Goal: Book appointment/travel/reservation

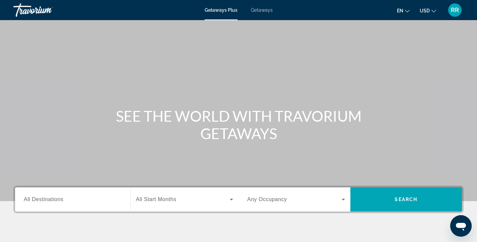
click at [266, 9] on span "Getaways" at bounding box center [262, 9] width 22 height 5
click at [51, 199] on span "All Destinations" at bounding box center [44, 199] width 40 height 6
click at [51, 199] on input "Destination All Destinations" at bounding box center [73, 200] width 98 height 8
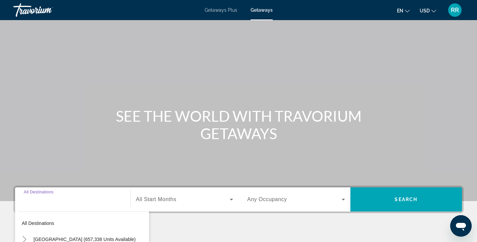
scroll to position [120, 0]
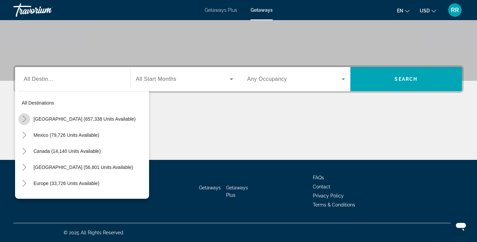
click at [24, 121] on icon "Toggle United States (657,338 units available)" at bounding box center [24, 119] width 4 height 7
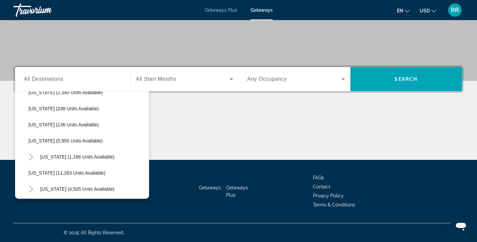
scroll to position [235, 0]
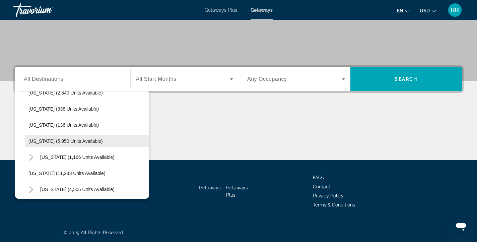
click at [60, 141] on span "Louisiana (5,950 units available)" at bounding box center [65, 140] width 74 height 5
type input "**********"
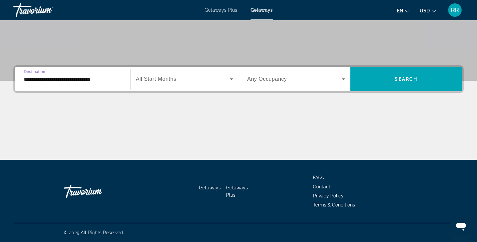
click at [181, 76] on span "Search widget" at bounding box center [183, 79] width 94 height 8
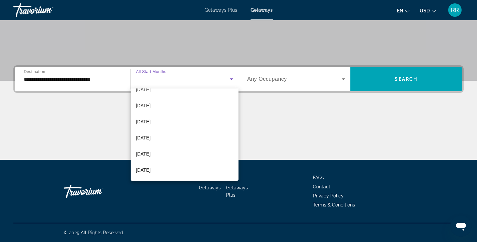
scroll to position [138, 0]
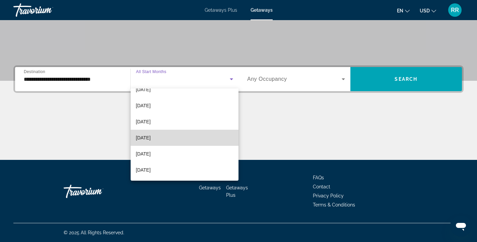
click at [166, 134] on mat-option "July 2026" at bounding box center [185, 138] width 108 height 16
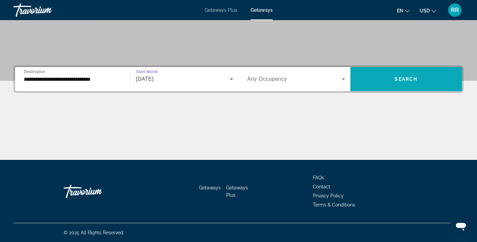
click at [382, 78] on span "Search widget" at bounding box center [406, 79] width 112 height 16
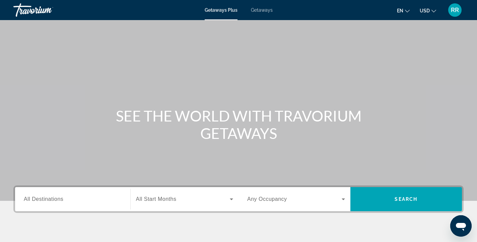
click at [259, 12] on span "Getaways" at bounding box center [262, 9] width 22 height 5
click at [71, 197] on input "Destination All Destinations" at bounding box center [73, 200] width 98 height 8
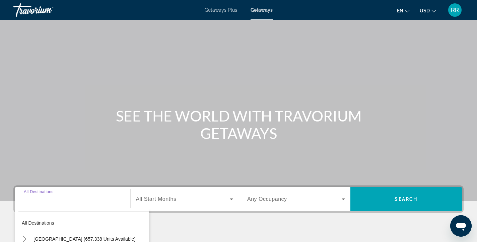
scroll to position [120, 0]
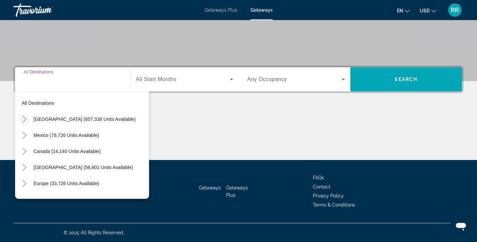
click at [24, 121] on icon "Toggle United States (657,338 units available)" at bounding box center [24, 119] width 4 height 7
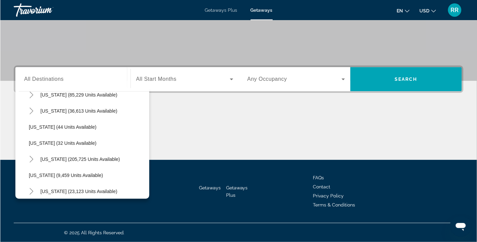
scroll to position [89, 0]
